Goal: Check status: Check status

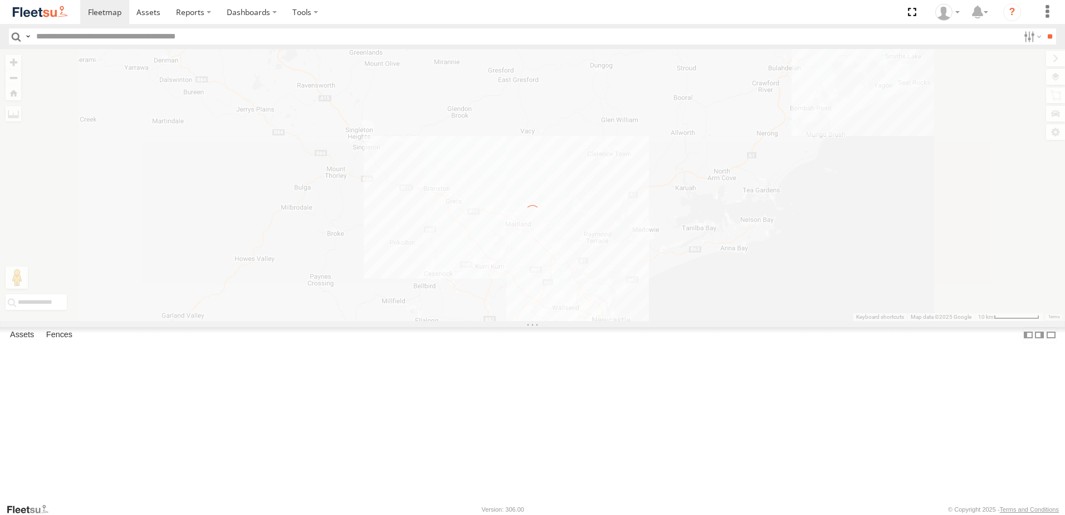
click at [0, 0] on span "Asset" at bounding box center [0, 0] width 0 height 0
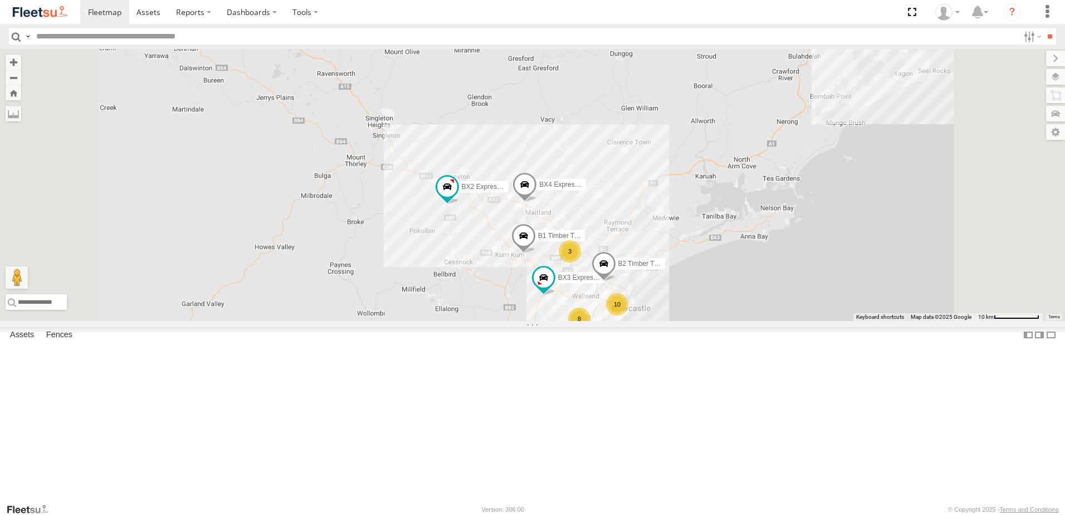
click at [0, 0] on span "Asset" at bounding box center [0, 0] width 0 height 0
click at [0, 0] on div "Lambton Utes" at bounding box center [0, 0] width 0 height 0
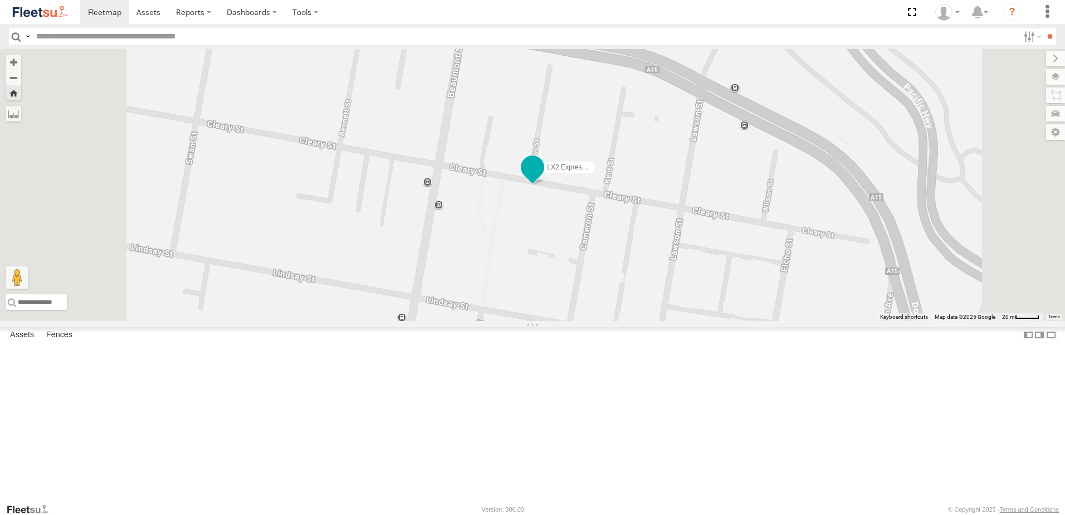
click at [594, 173] on label "LX2 Express Ute" at bounding box center [566, 167] width 56 height 11
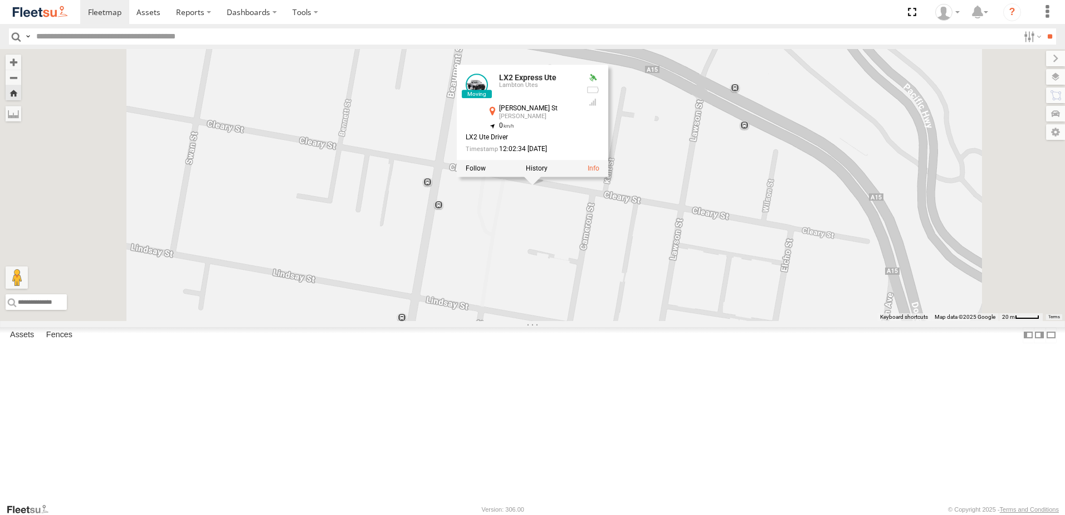
click at [659, 305] on div "LX2 Express Ute LX2 Express Ute Lambton Utes [PERSON_NAME] St [PERSON_NAME] -32…" at bounding box center [532, 185] width 1065 height 272
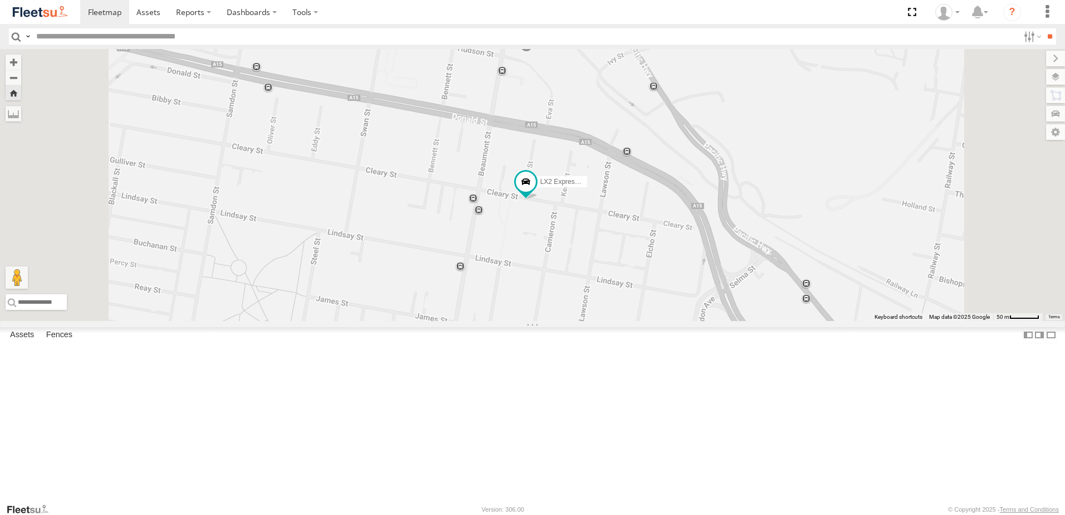
click at [0, 0] on div "Lambton Utes" at bounding box center [0, 0] width 0 height 0
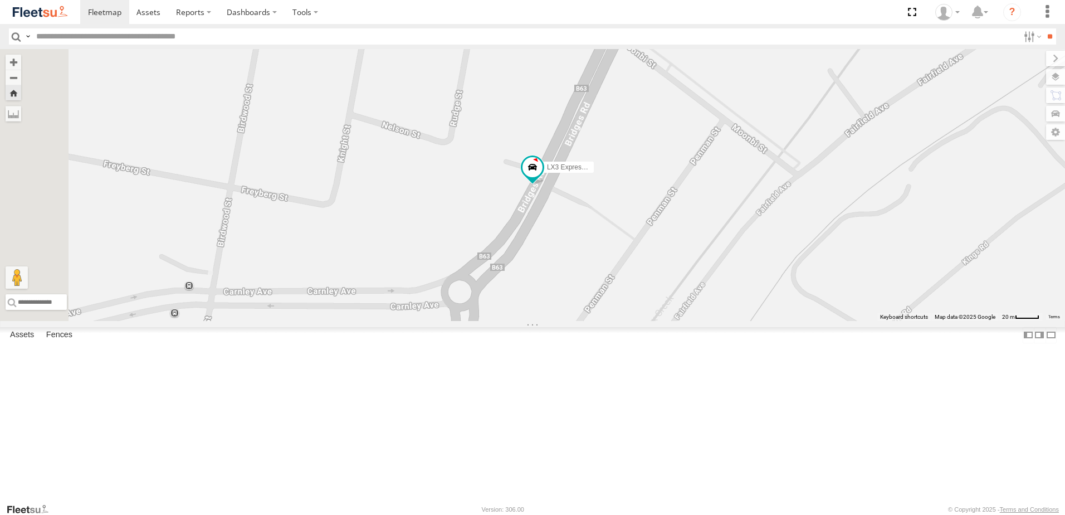
click at [0, 0] on div "LX4 Express Ute Lambton Utes" at bounding box center [0, 0] width 0 height 0
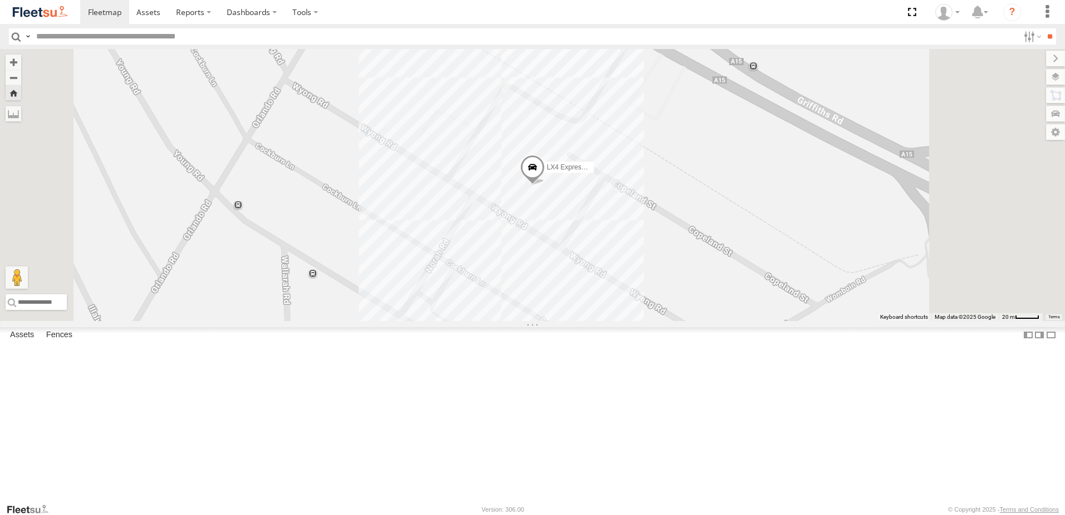
click at [0, 0] on div "LX1 Express Ute" at bounding box center [0, 0] width 0 height 0
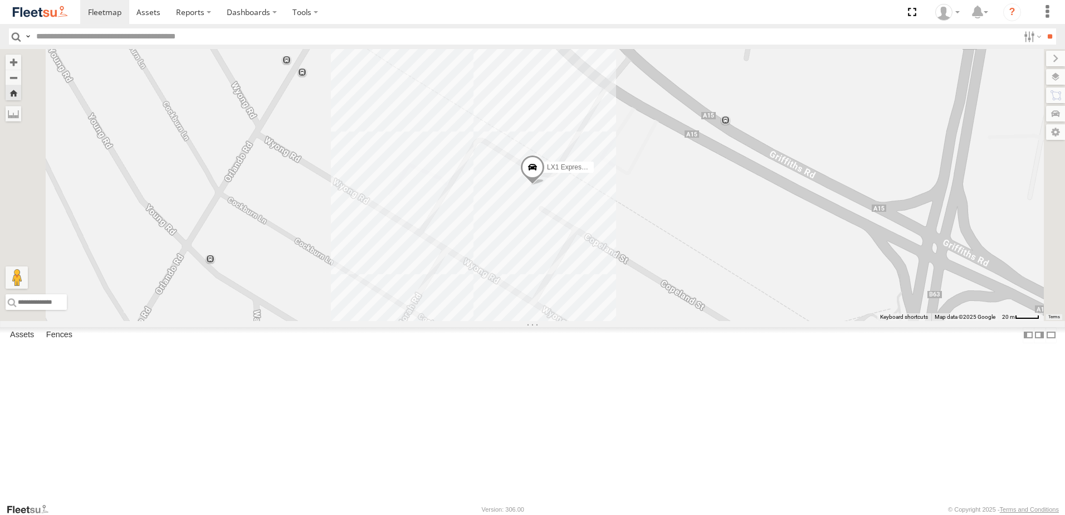
click at [0, 0] on div "Little Truck" at bounding box center [0, 0] width 0 height 0
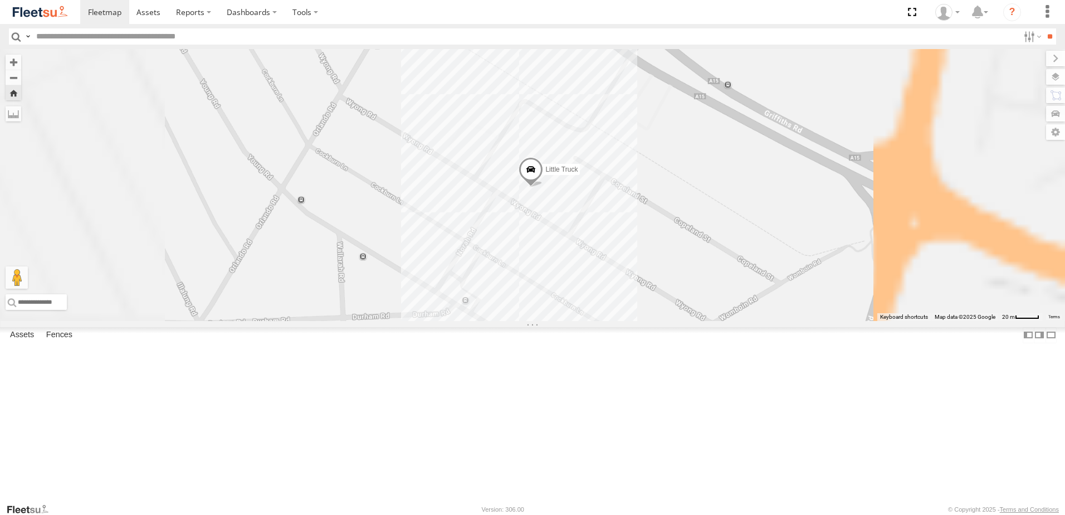
click at [0, 0] on div "LX2 Express Ute" at bounding box center [0, 0] width 0 height 0
